Goal: Check status

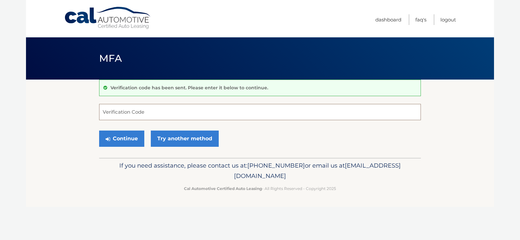
click at [140, 113] on input "Verification Code" at bounding box center [260, 112] width 322 height 16
type input "783308"
click at [128, 138] on button "Continue" at bounding box center [121, 139] width 45 height 16
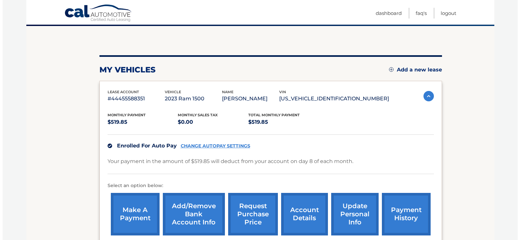
scroll to position [65, 0]
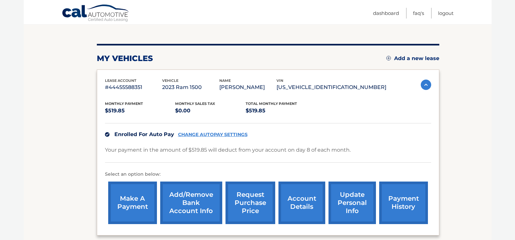
click at [250, 203] on link "request purchase price" at bounding box center [250, 203] width 50 height 43
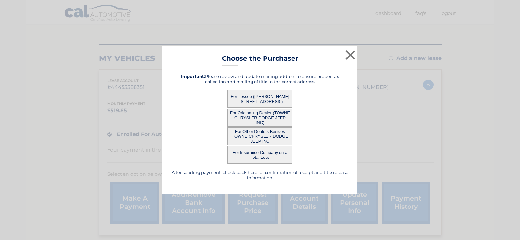
click at [257, 115] on button "For Originating Dealer (TOWNE CHRYSLER DODGE JEEP INC)" at bounding box center [259, 118] width 65 height 18
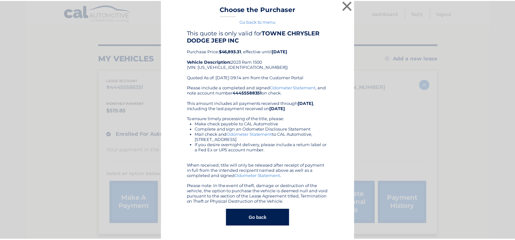
scroll to position [3, 0]
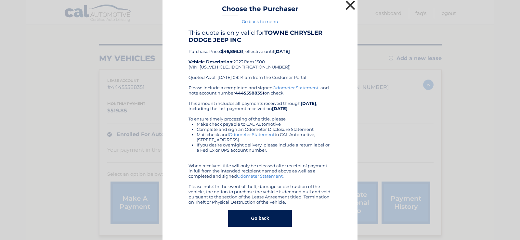
click at [346, 6] on button "×" at bounding box center [350, 5] width 13 height 13
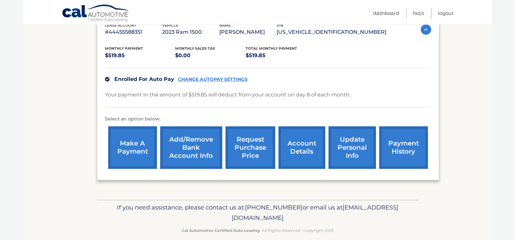
scroll to position [129, 0]
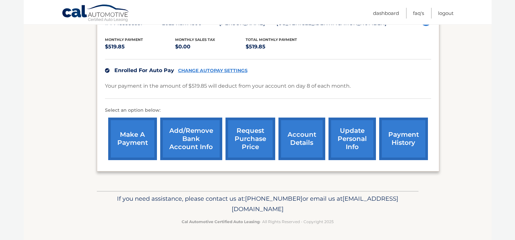
click at [305, 126] on link "account details" at bounding box center [301, 139] width 47 height 43
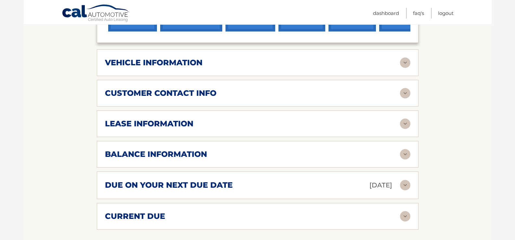
scroll to position [260, 0]
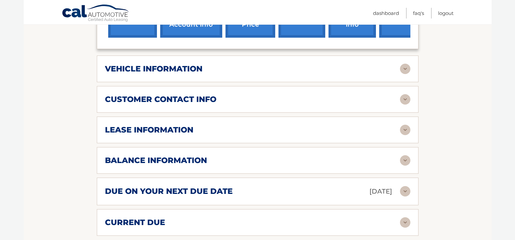
click at [403, 127] on img at bounding box center [405, 130] width 10 height 10
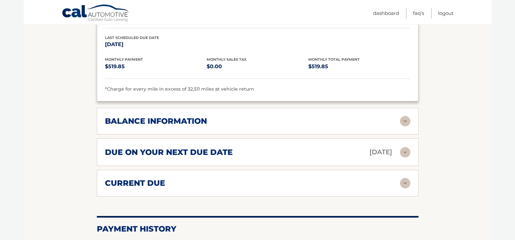
scroll to position [422, 0]
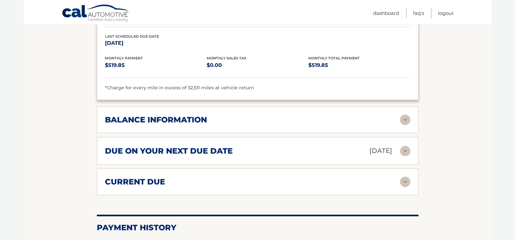
click at [385, 119] on div "balance information" at bounding box center [252, 120] width 295 height 10
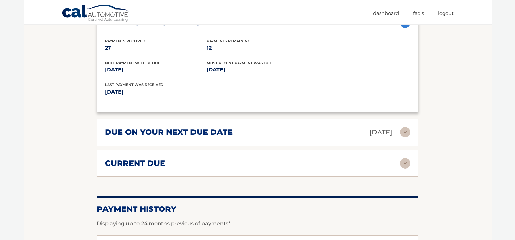
scroll to position [515, 0]
